Goal: Find specific page/section: Find specific page/section

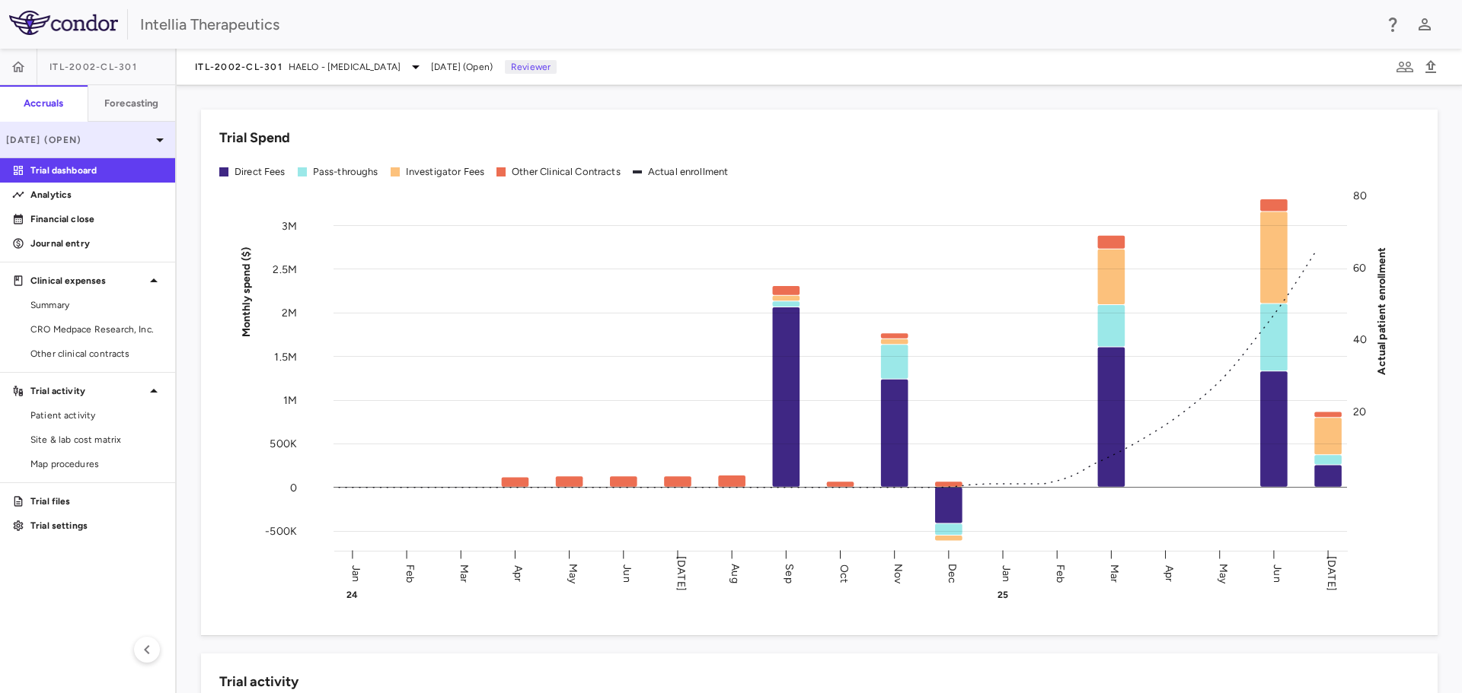
click at [85, 130] on div "[DATE] (Open)" at bounding box center [87, 140] width 175 height 37
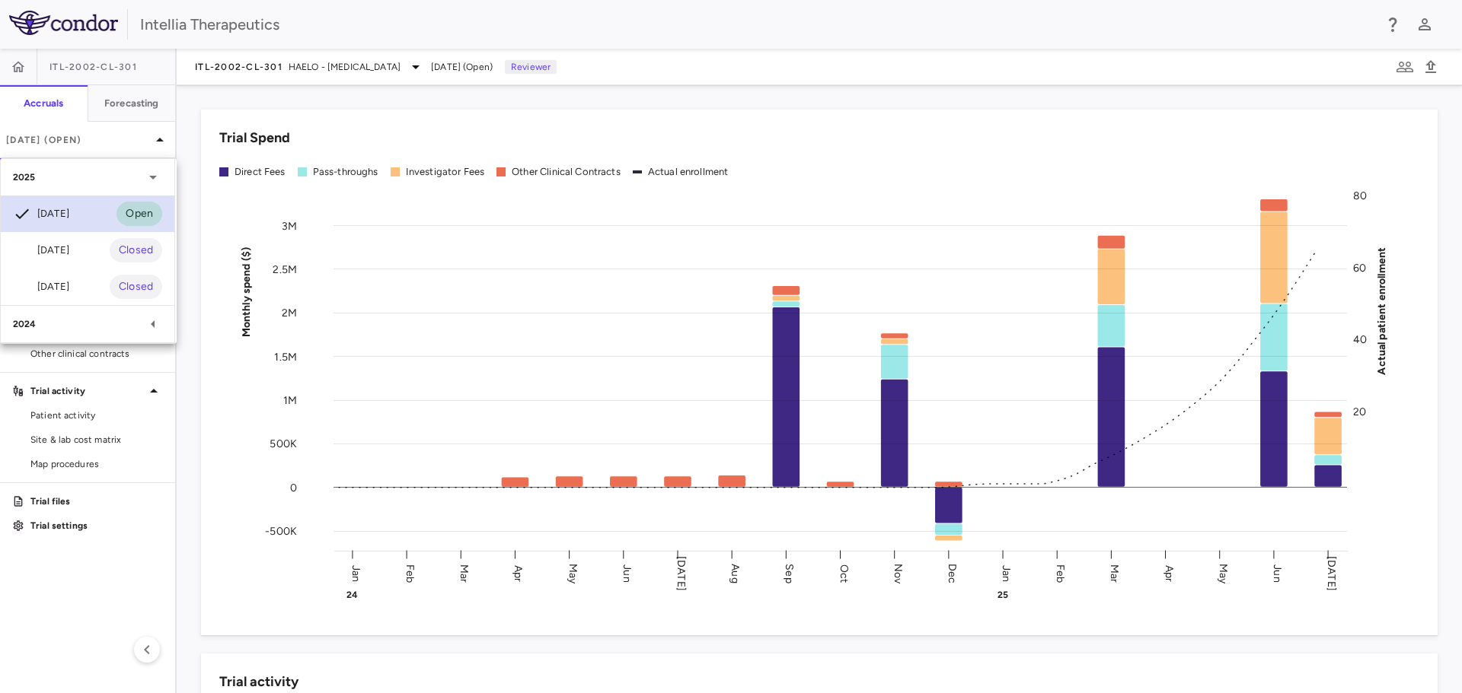
click at [69, 217] on div "[DATE]" at bounding box center [41, 214] width 56 height 18
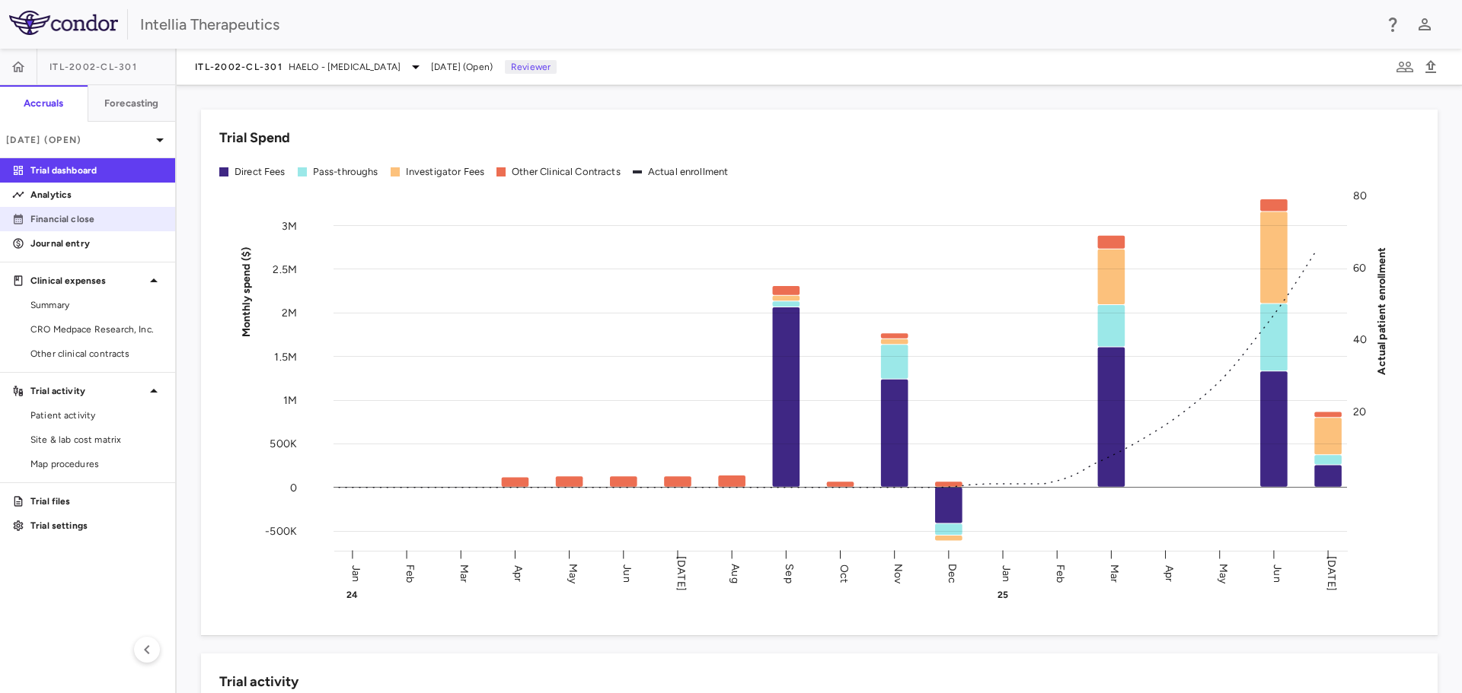
click at [73, 215] on p "Financial close" at bounding box center [96, 219] width 132 height 14
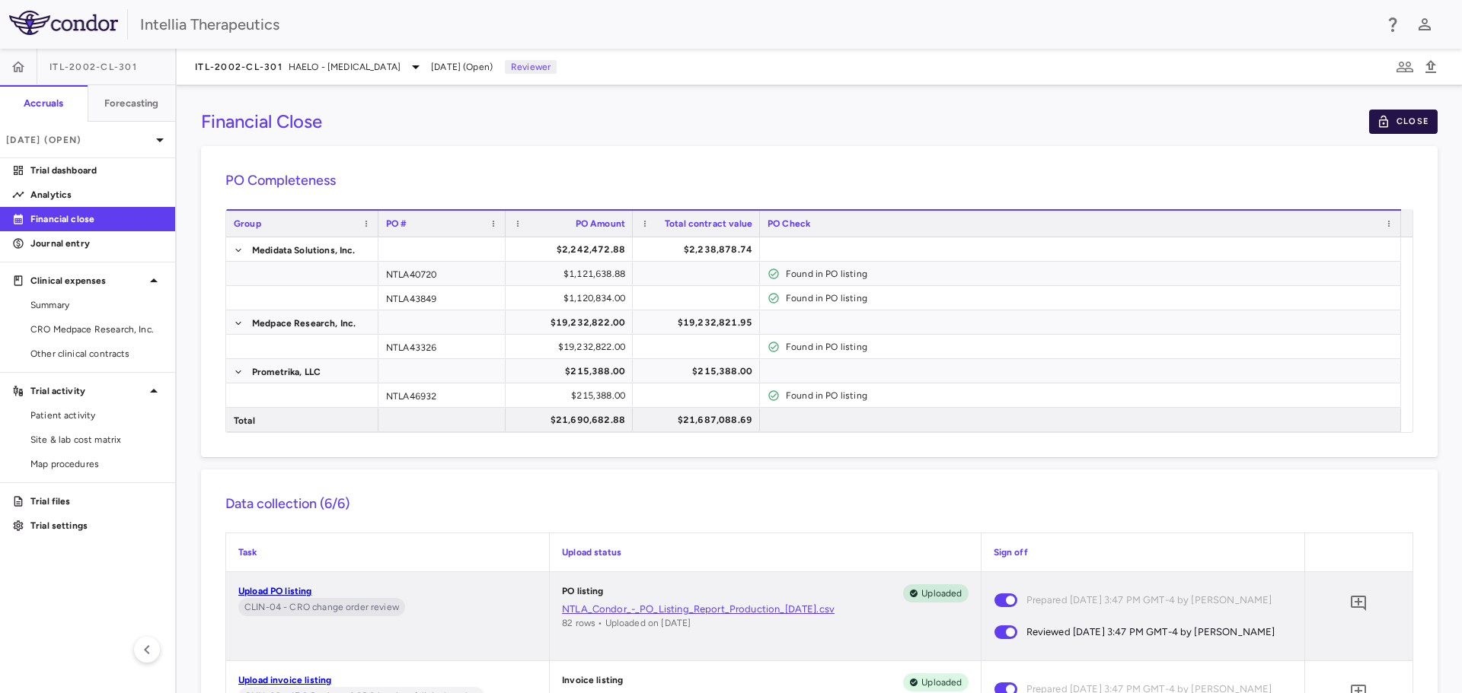
click at [1376, 122] on icon "button" at bounding box center [1383, 122] width 14 height 14
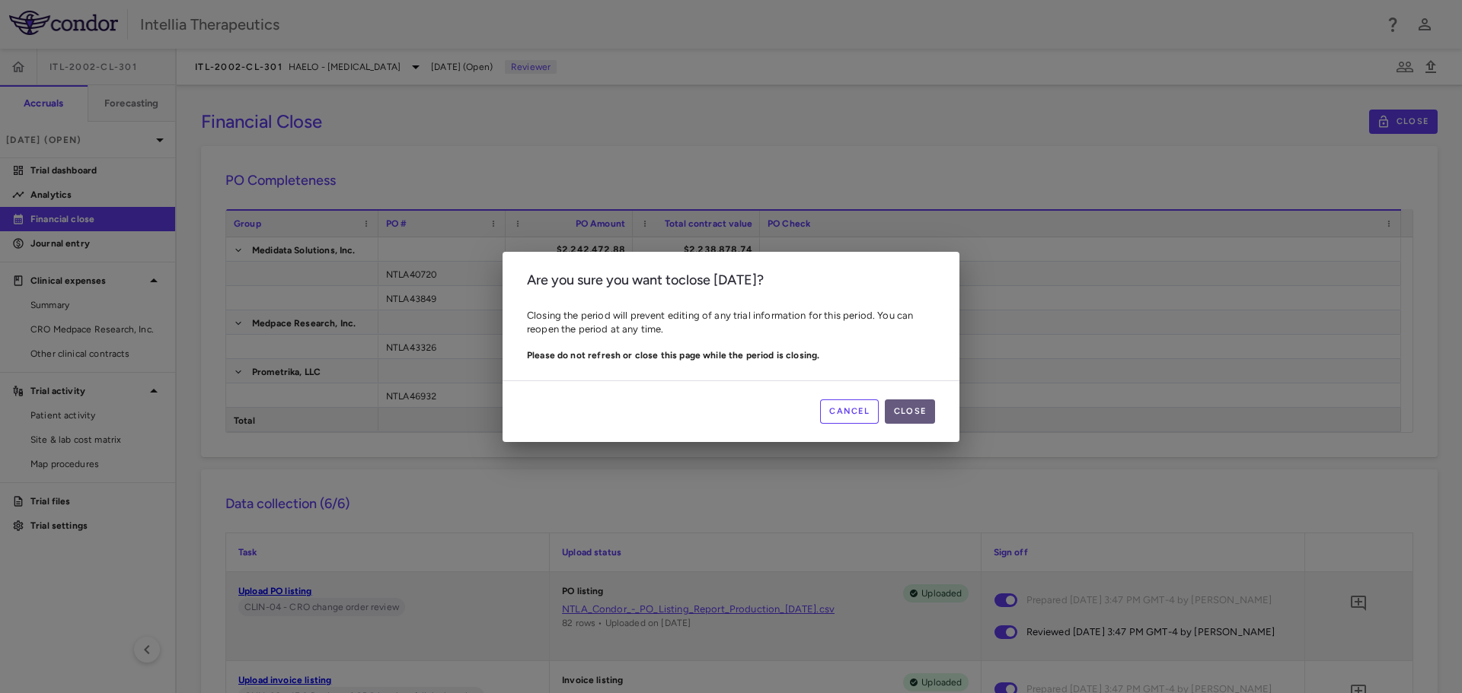
click at [927, 416] on button "Close" at bounding box center [910, 412] width 50 height 24
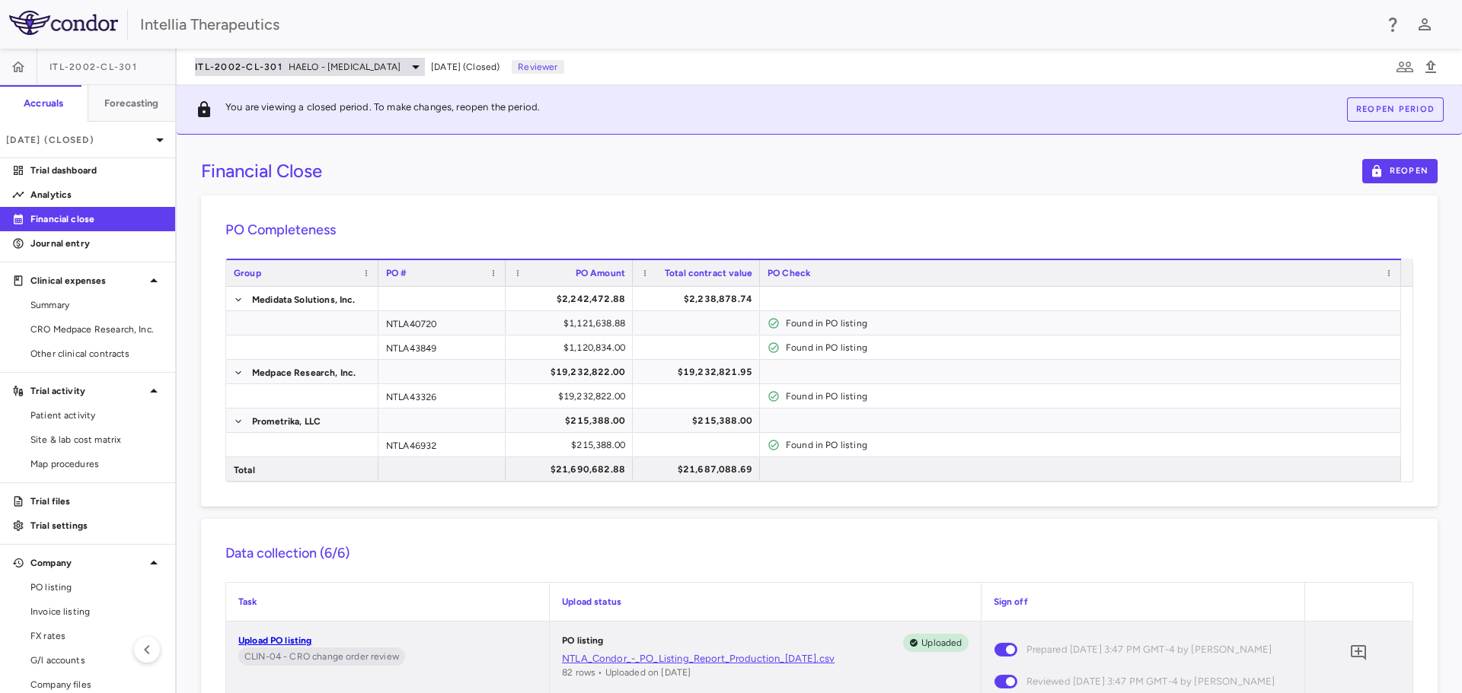
click at [381, 65] on span "HAELO - [MEDICAL_DATA]" at bounding box center [344, 67] width 112 height 14
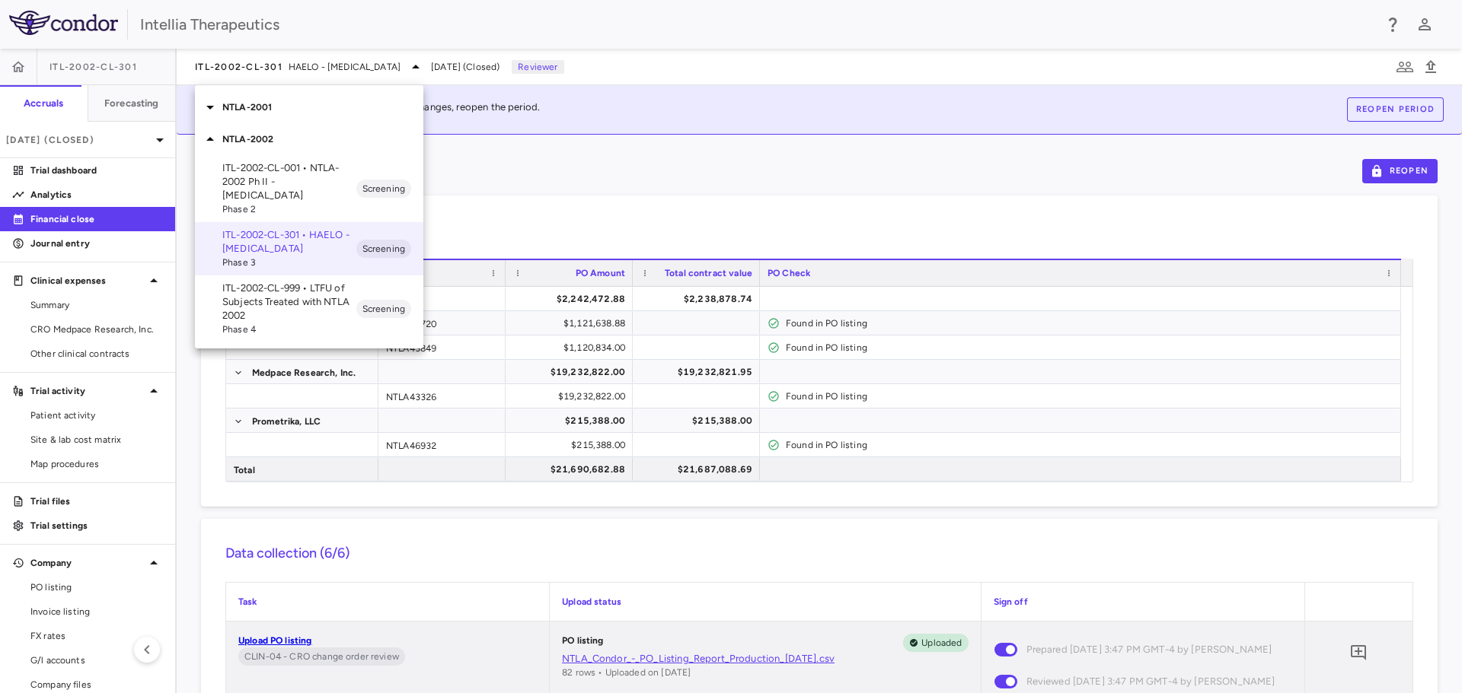
drag, startPoint x: 314, startPoint y: 193, endPoint x: 582, endPoint y: 150, distance: 270.7
click at [582, 150] on div "NTLA-2001 NTLA-2002 ITL-2002-CL-001 • NTLA-2002 Ph II - [MEDICAL_DATA] Phase 2 …" at bounding box center [731, 346] width 1462 height 693
click at [593, 30] on div at bounding box center [731, 346] width 1462 height 693
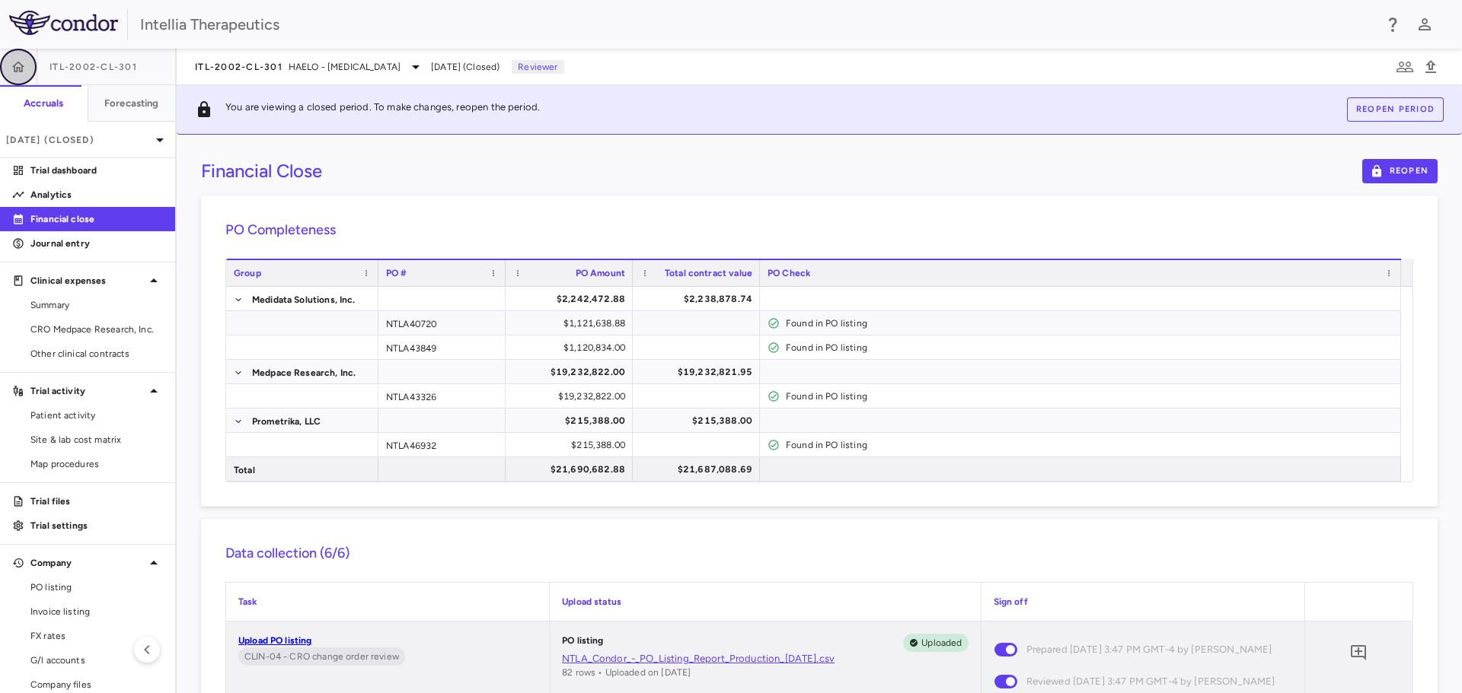
click at [24, 56] on button "button" at bounding box center [18, 67] width 37 height 37
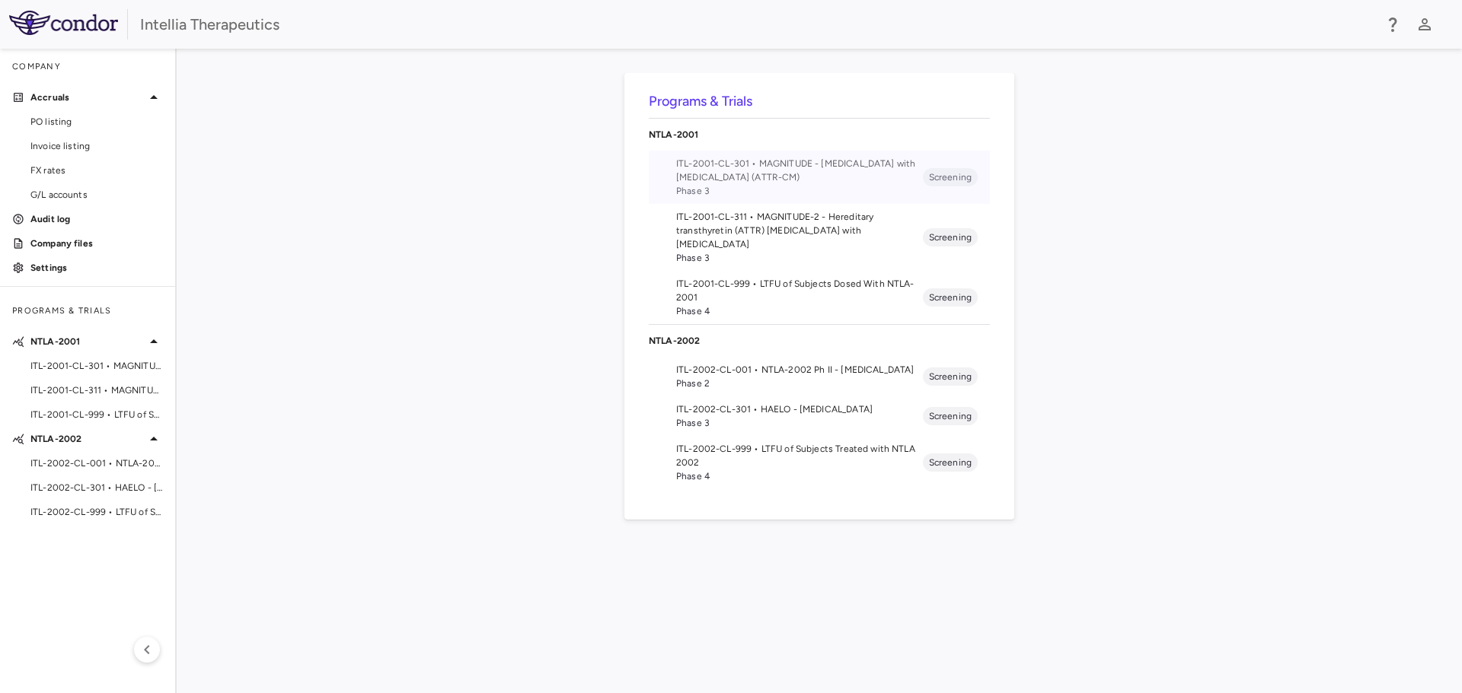
click at [805, 167] on span "ITL-2001-CL-301 • MAGNITUDE - [MEDICAL_DATA] with [MEDICAL_DATA] (ATTR-CM)" at bounding box center [799, 170] width 247 height 27
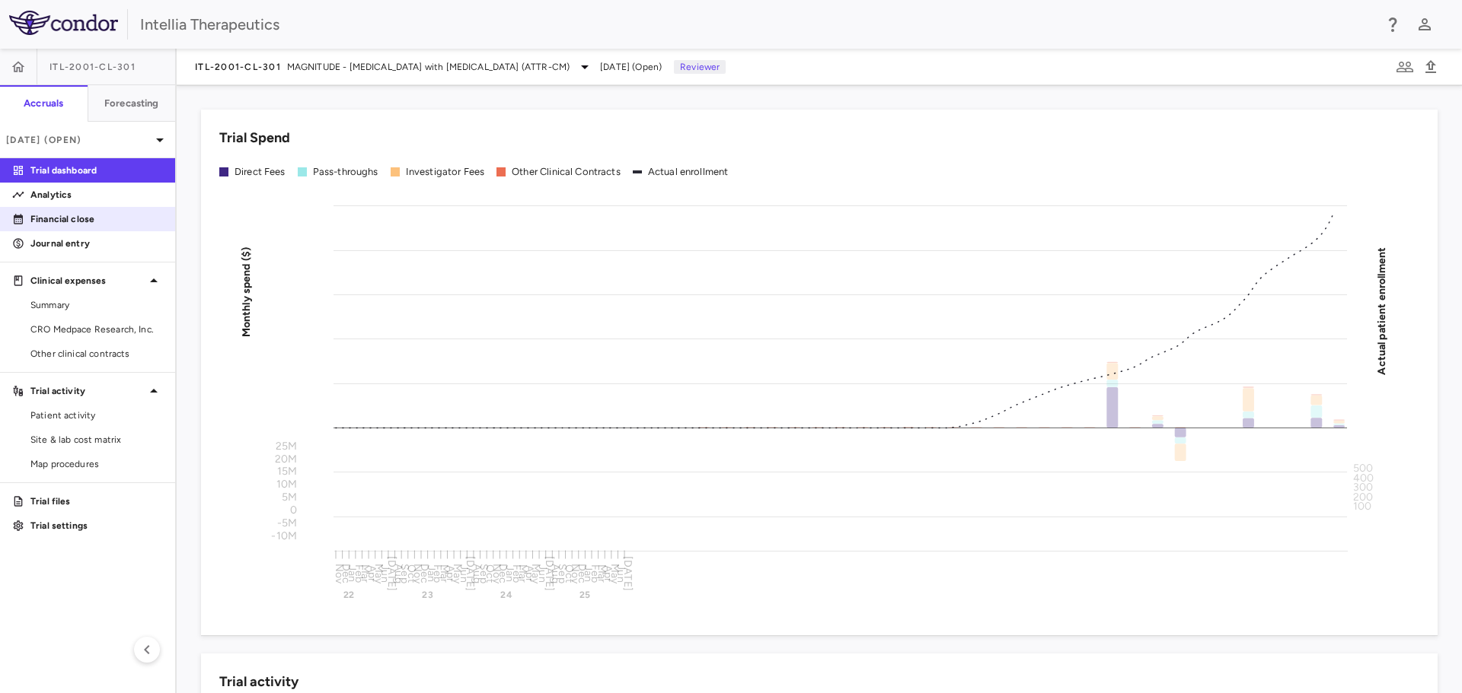
click at [78, 220] on p "Financial close" at bounding box center [96, 219] width 132 height 14
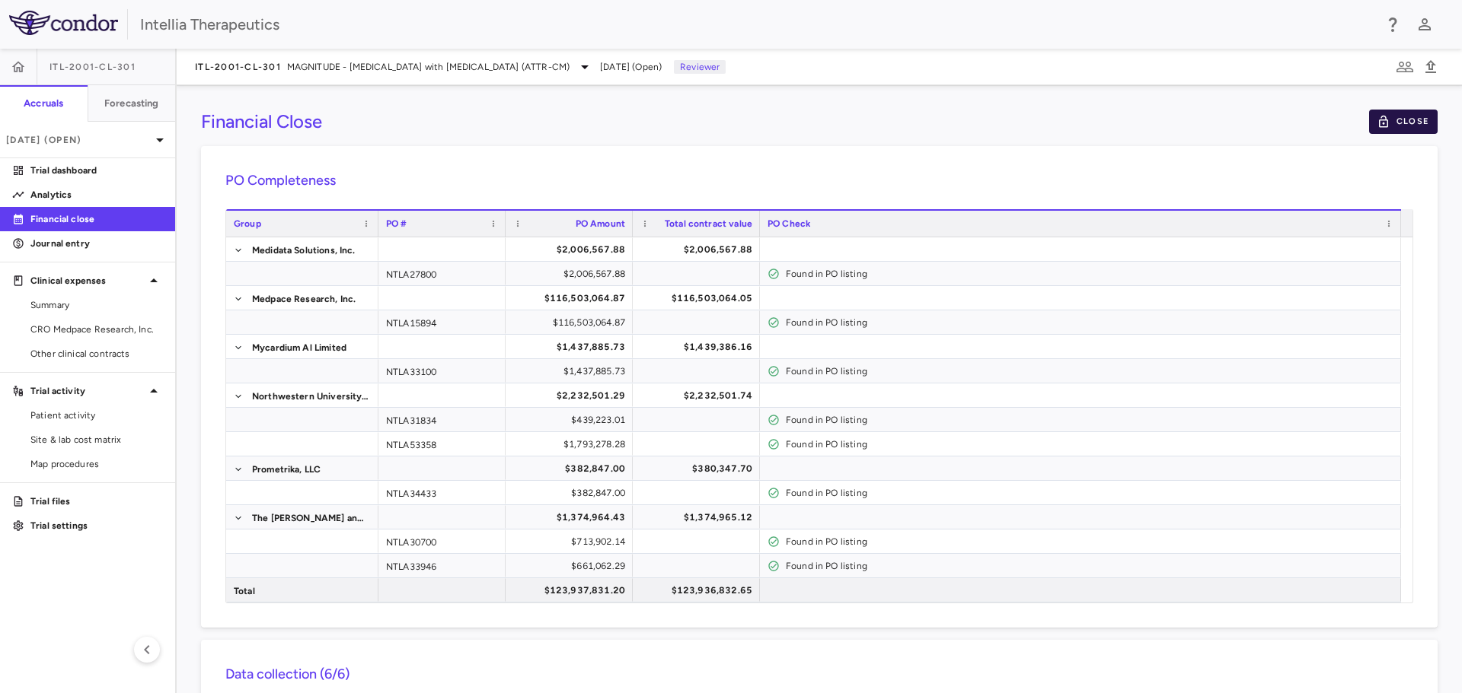
click at [1389, 129] on button "Close" at bounding box center [1403, 122] width 69 height 24
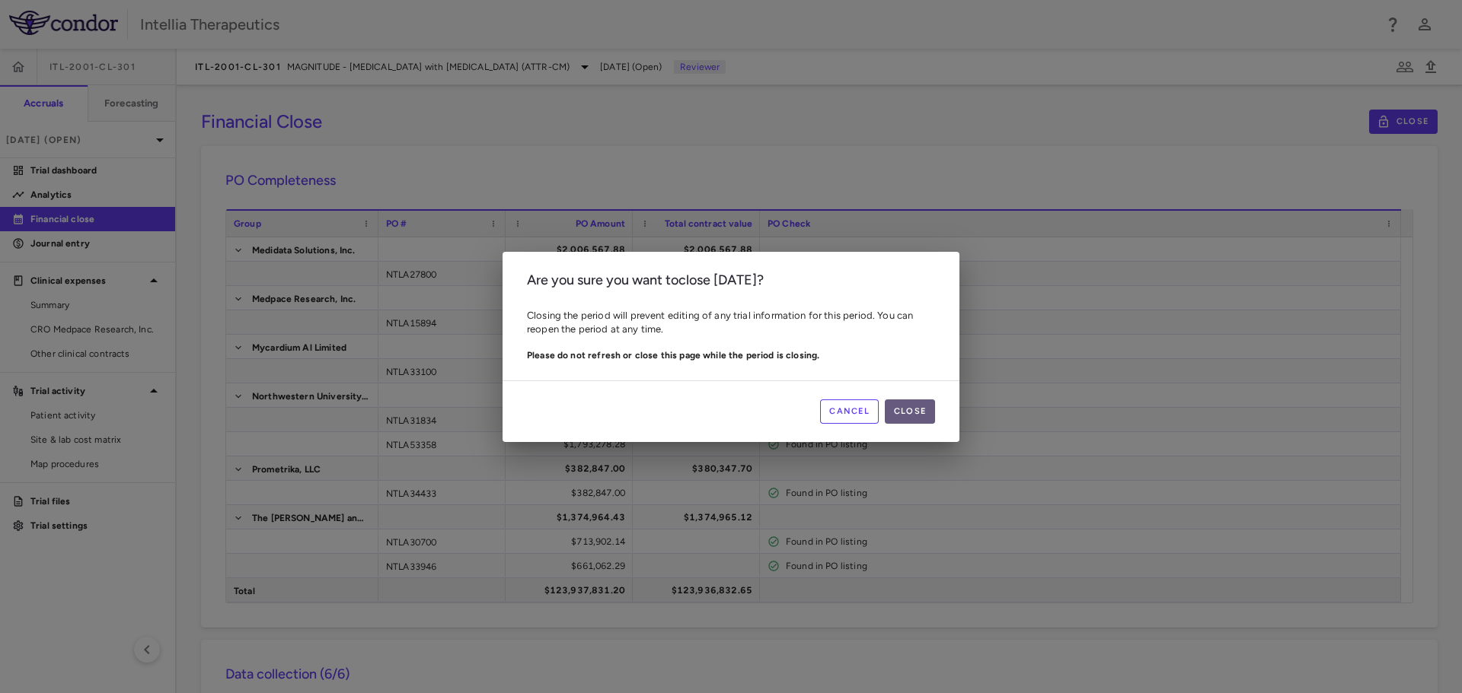
click at [919, 410] on button "Close" at bounding box center [910, 412] width 50 height 24
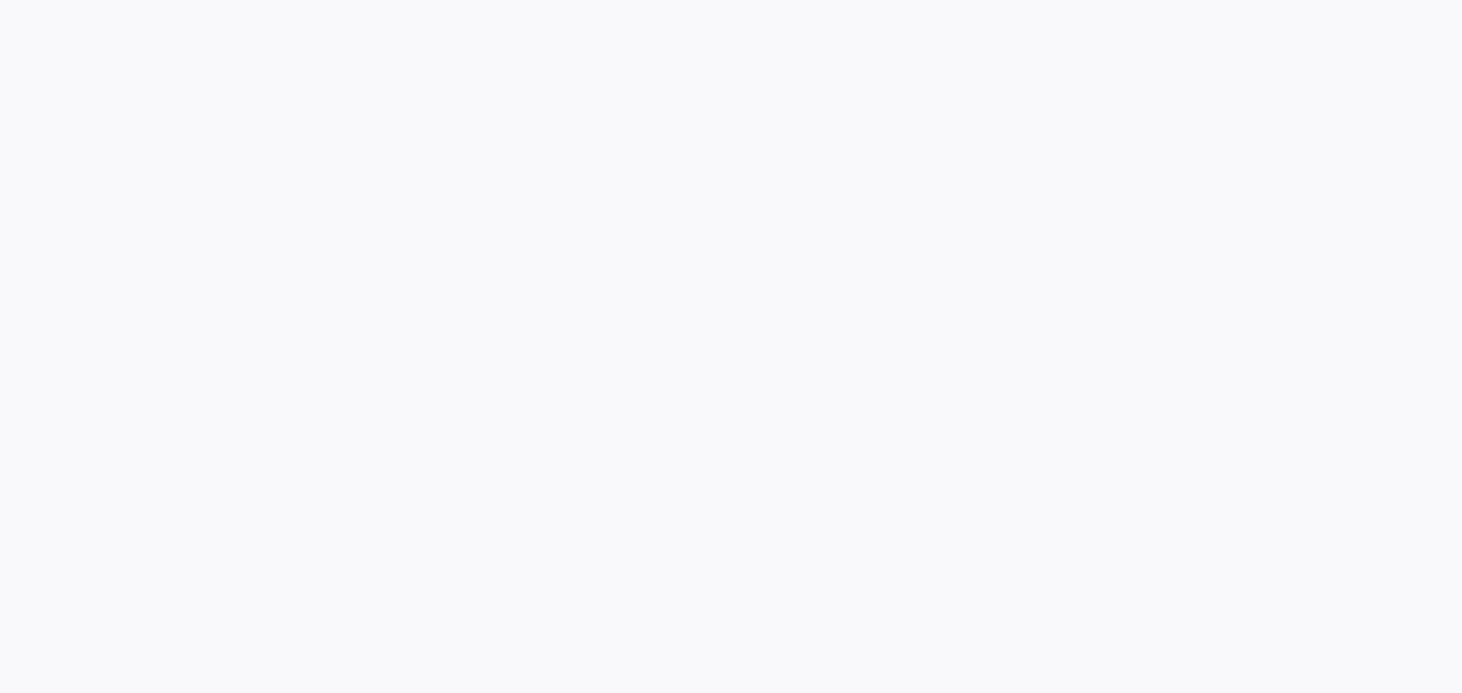
click at [13, 69] on div at bounding box center [731, 346] width 1462 height 693
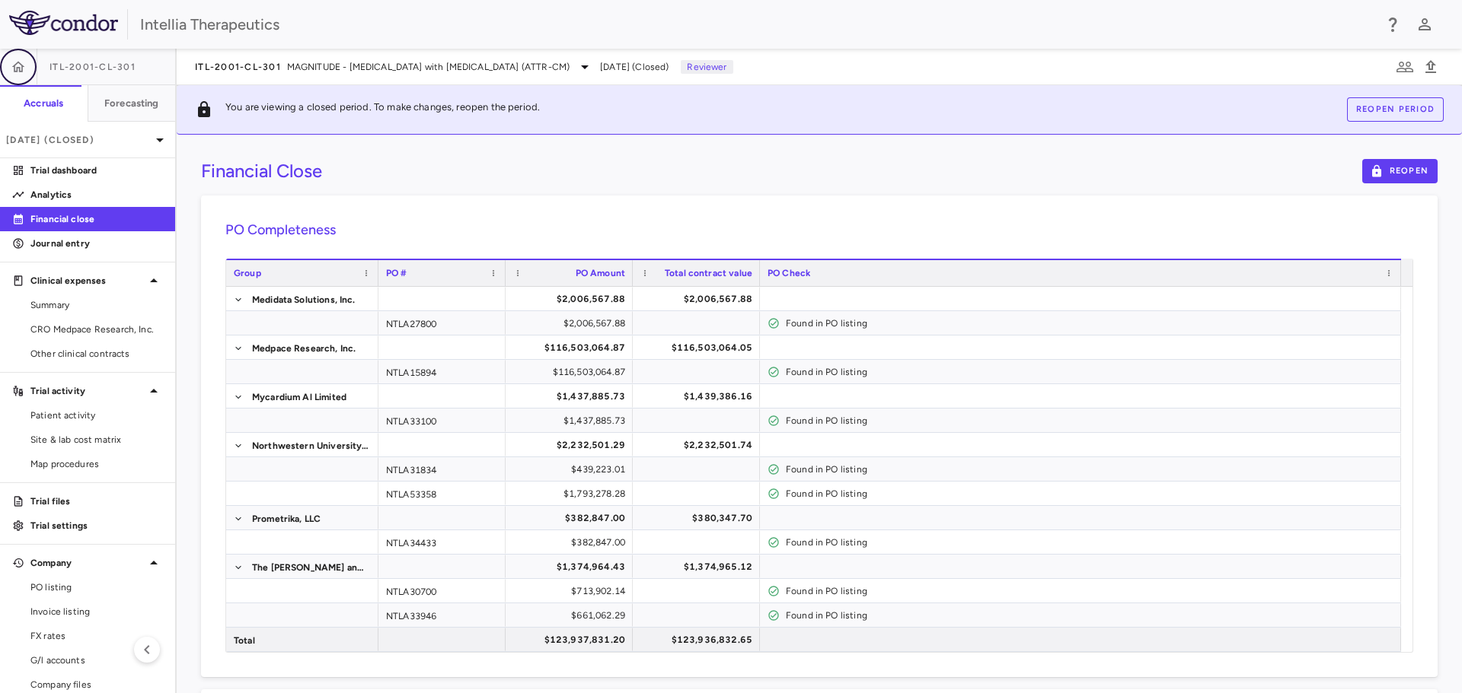
click at [24, 71] on icon "button" at bounding box center [18, 66] width 15 height 15
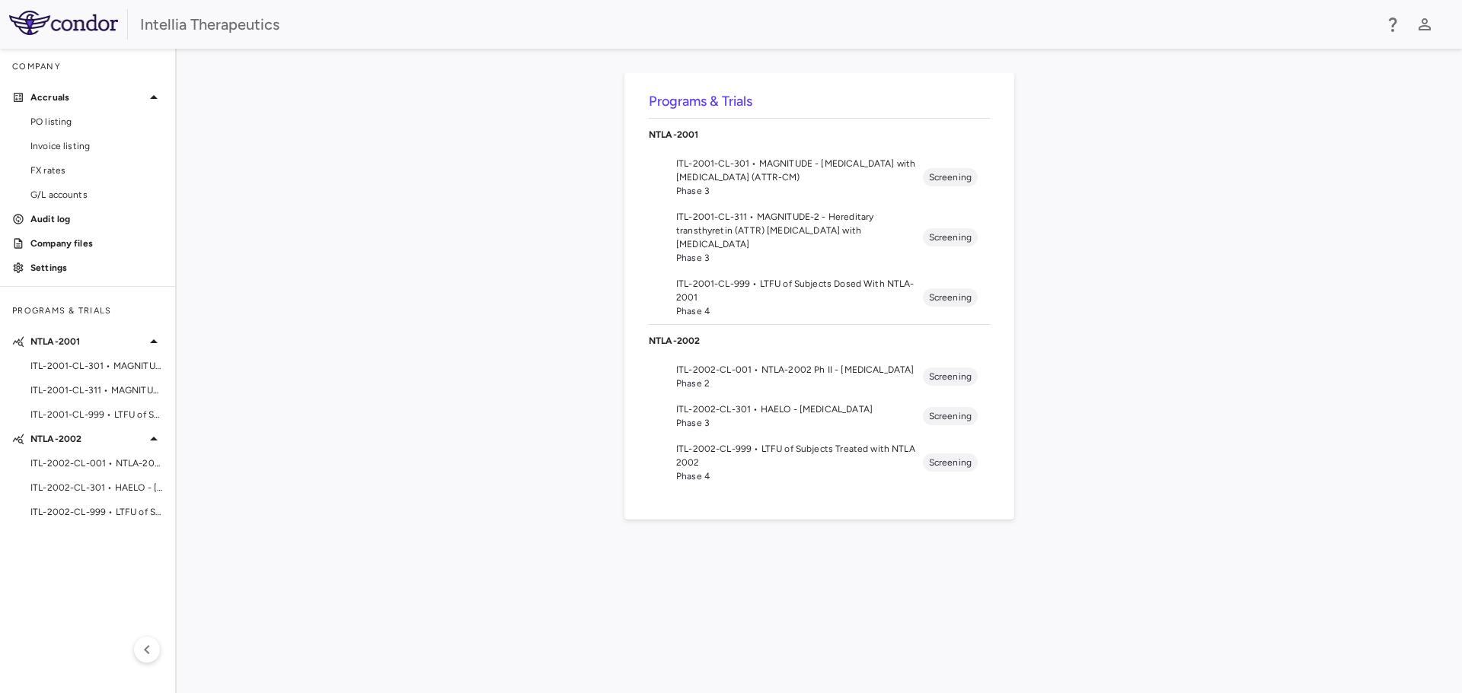
click at [824, 232] on span "ITL-2001-CL-311 • MAGNITUDE-2 - Hereditary transthyretin (ATTR) [MEDICAL_DATA] …" at bounding box center [799, 230] width 247 height 41
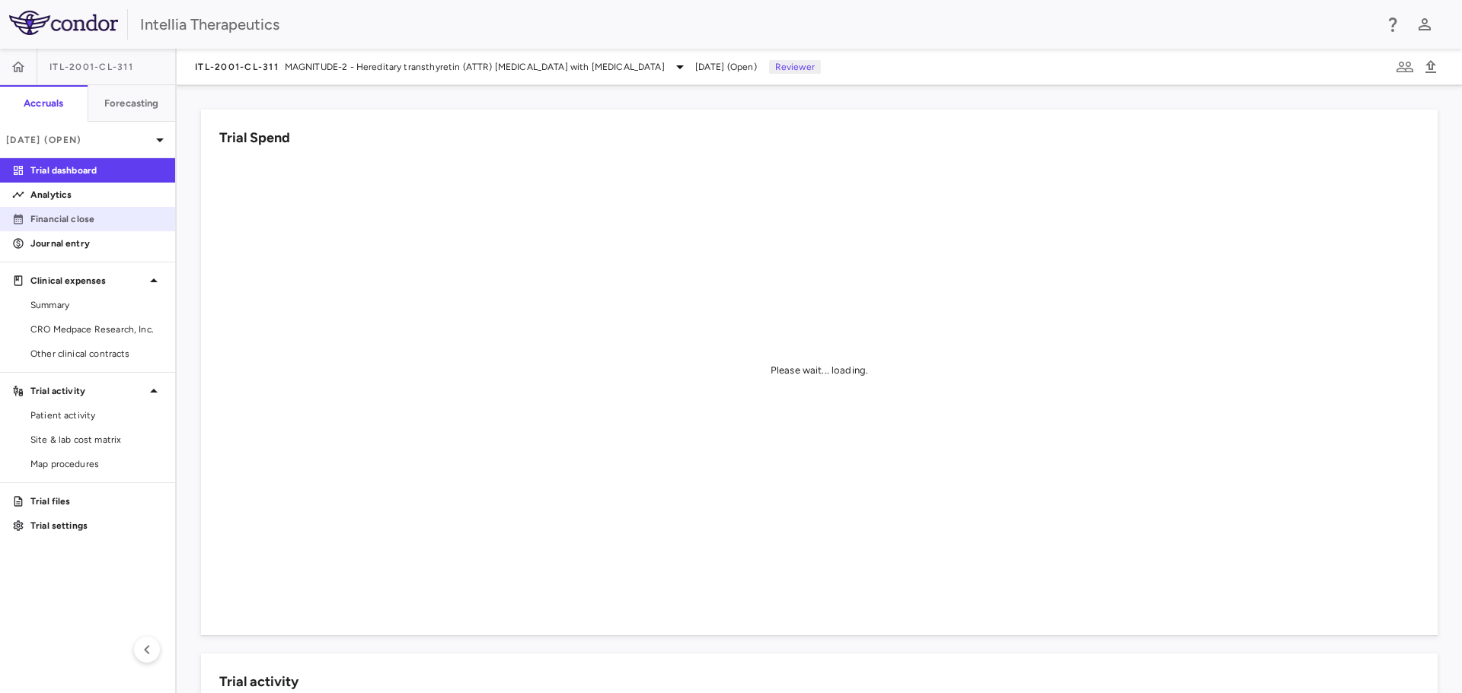
click at [90, 229] on link "Financial close" at bounding box center [87, 219] width 175 height 23
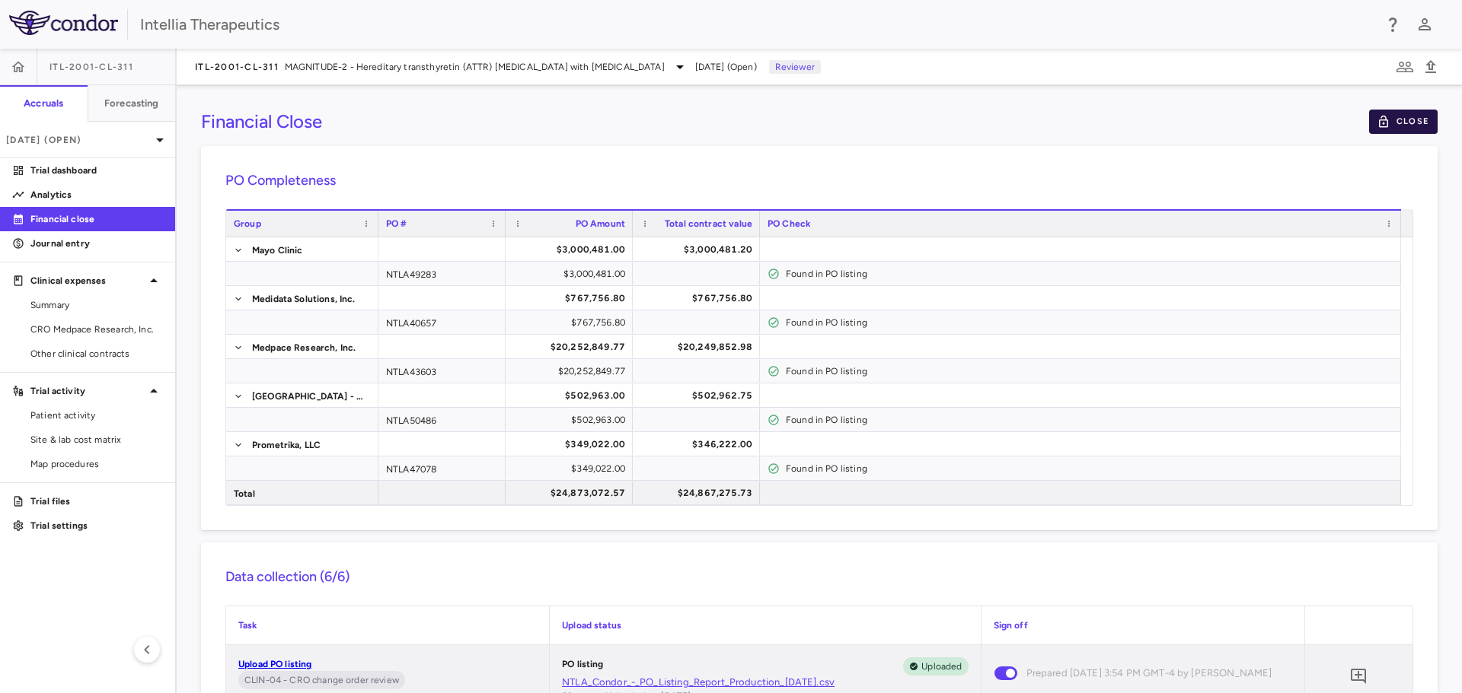
click at [1391, 117] on button "Close" at bounding box center [1403, 122] width 69 height 24
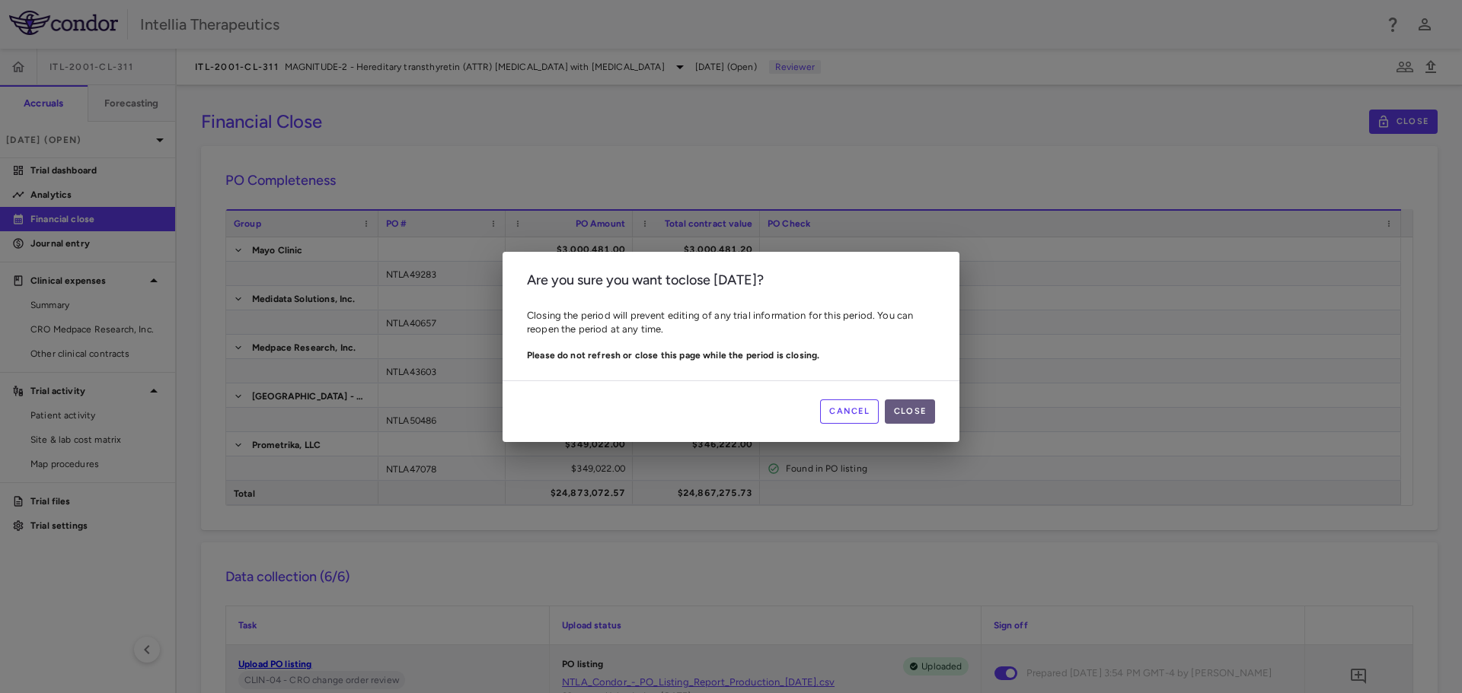
click at [914, 421] on button "Close" at bounding box center [910, 412] width 50 height 24
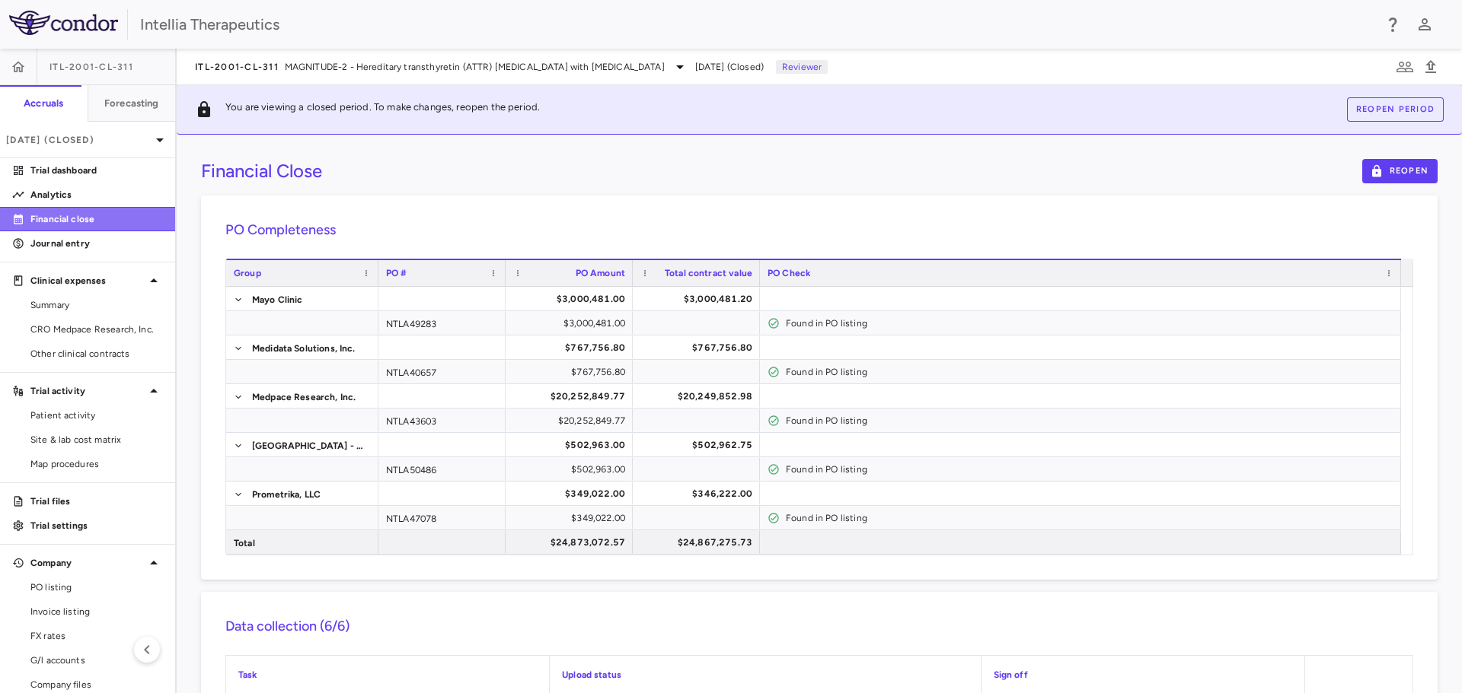
click at [88, 221] on p "Financial close" at bounding box center [96, 219] width 132 height 14
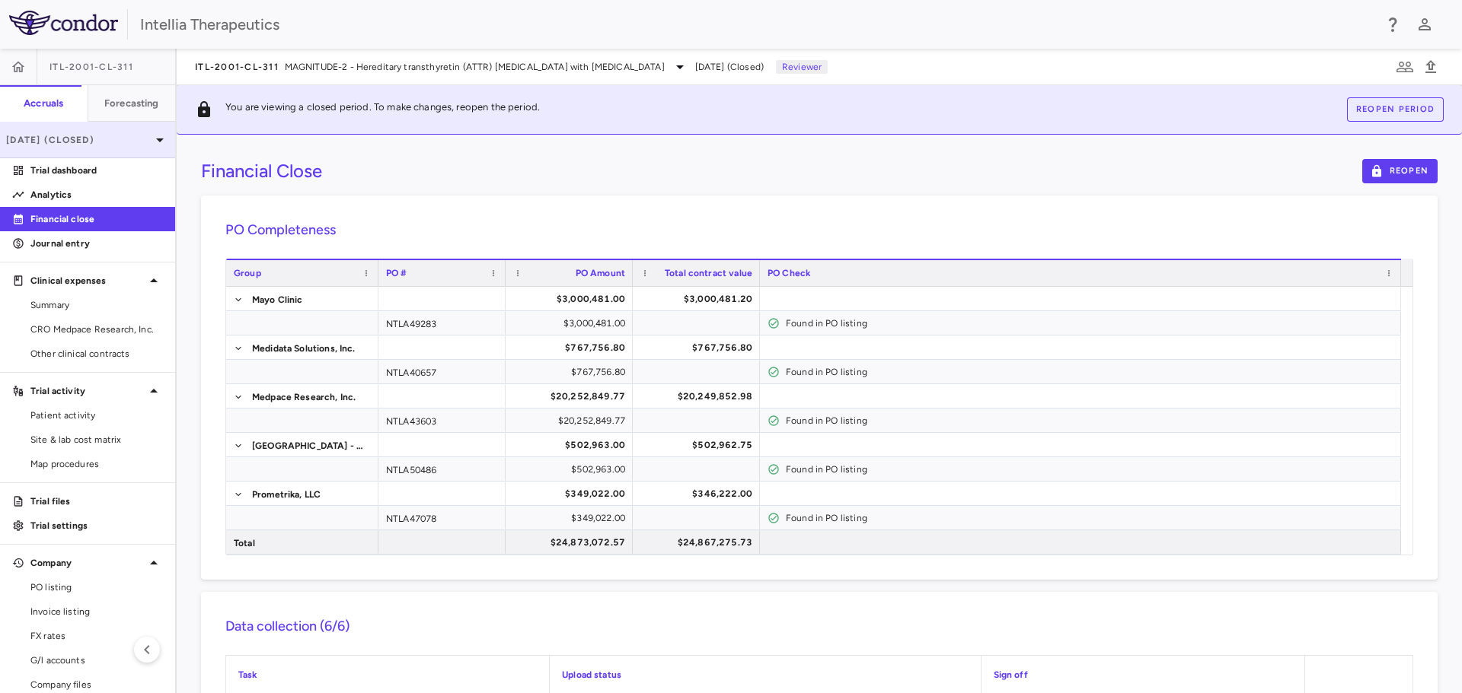
click at [76, 131] on div "[DATE] (Closed)" at bounding box center [87, 140] width 175 height 37
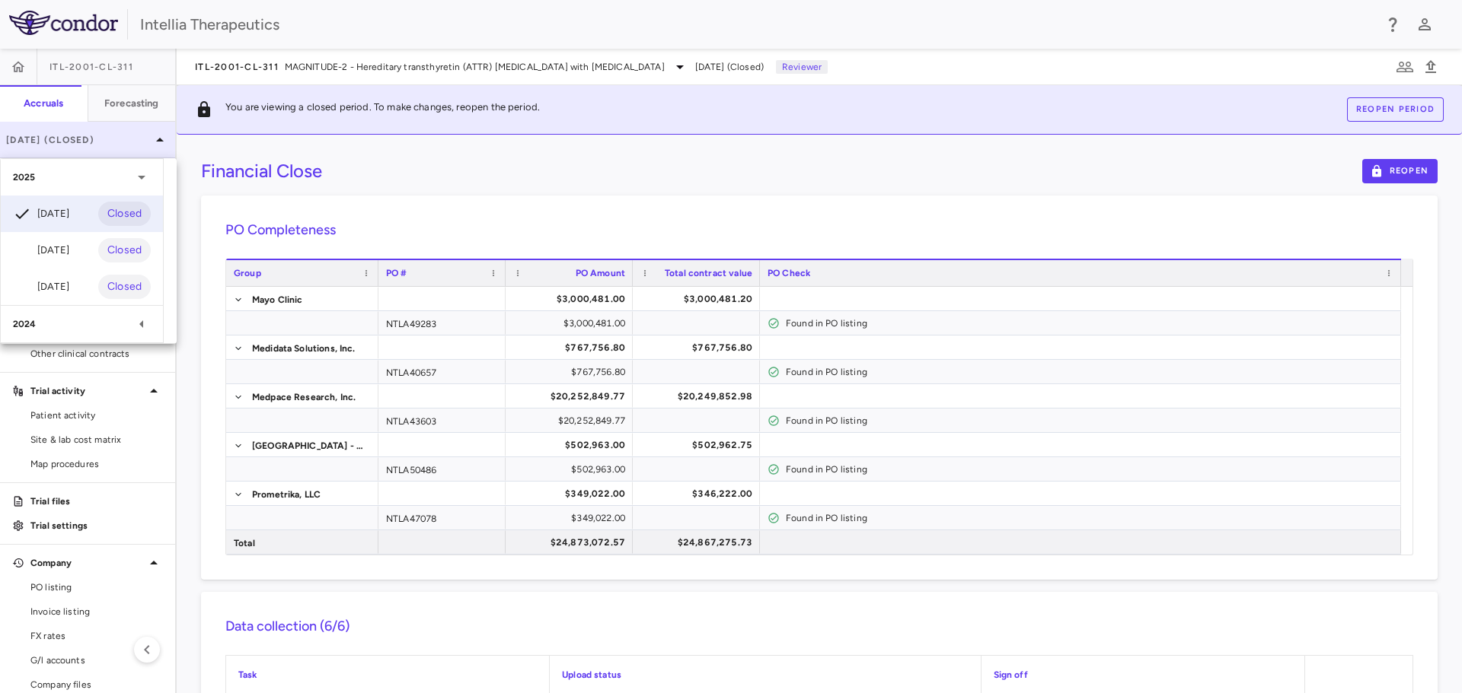
click at [76, 131] on div at bounding box center [731, 346] width 1462 height 693
